Goal: Information Seeking & Learning: Learn about a topic

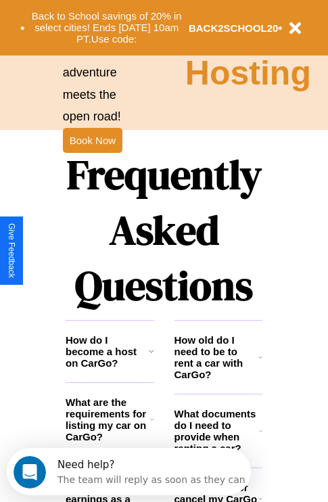
scroll to position [1640, 0]
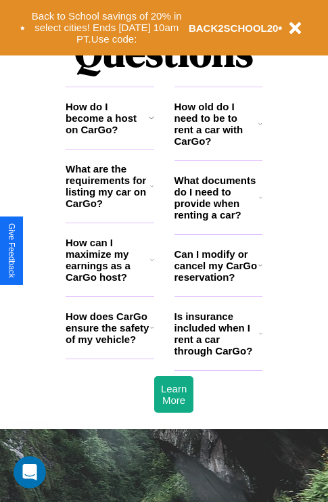
click at [218, 355] on h3 "Is insurance included when I rent a car through CarGo?" at bounding box center [217, 334] width 85 height 46
click at [110, 282] on h3 "How can I maximize my earnings as a CarGo host?" at bounding box center [108, 260] width 85 height 46
click at [218, 219] on h3 "What documents do I need to provide when renting a car?" at bounding box center [217, 198] width 85 height 46
click at [151, 123] on icon at bounding box center [151, 117] width 5 height 11
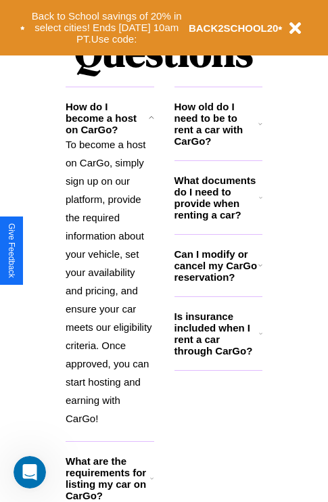
click at [218, 219] on h3 "What documents do I need to provide when renting a car?" at bounding box center [217, 198] width 85 height 46
click at [106, 28] on button "Back to School savings of 20% in select cities! Ends [DATE] 10am PT. Use code:" at bounding box center [107, 28] width 164 height 42
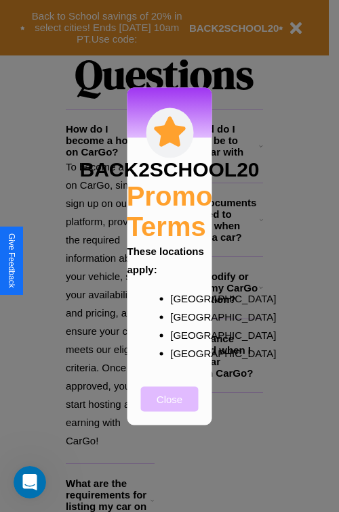
click at [169, 408] on button "Close" at bounding box center [170, 399] width 58 height 25
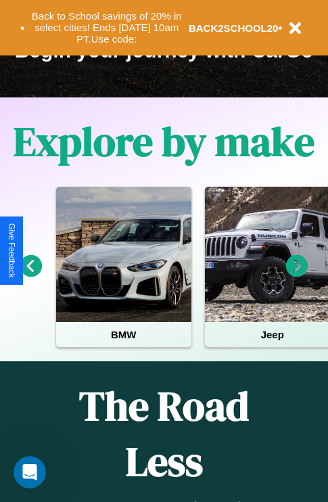
scroll to position [209, 0]
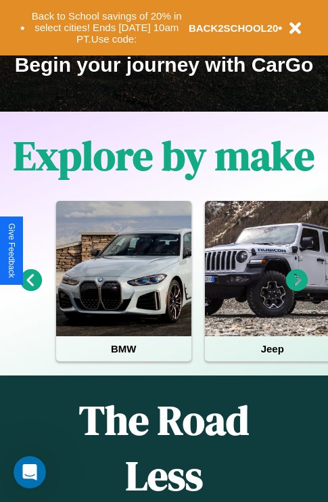
click at [297, 290] on icon at bounding box center [297, 280] width 22 height 22
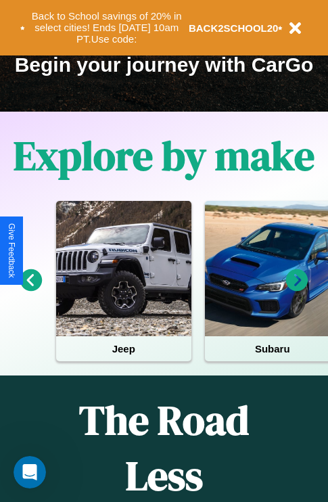
click at [297, 290] on icon at bounding box center [297, 280] width 22 height 22
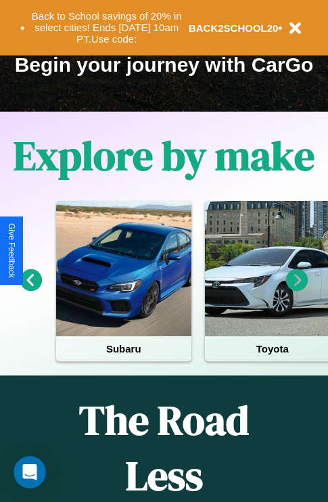
click at [30, 290] on icon at bounding box center [31, 280] width 22 height 22
